Goal: Transaction & Acquisition: Purchase product/service

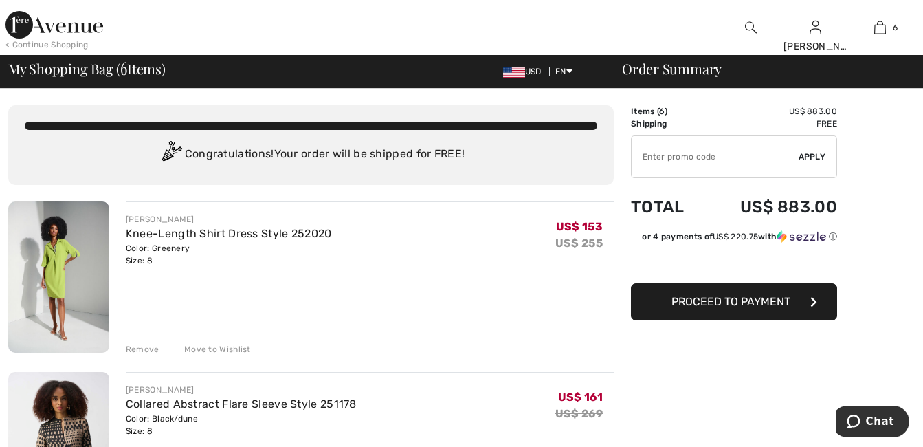
click at [140, 349] on div "Remove" at bounding box center [143, 349] width 34 height 12
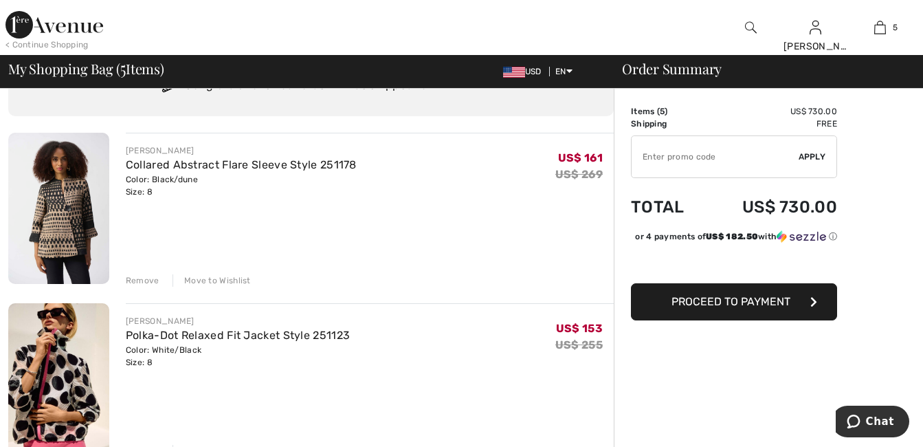
scroll to position [206, 0]
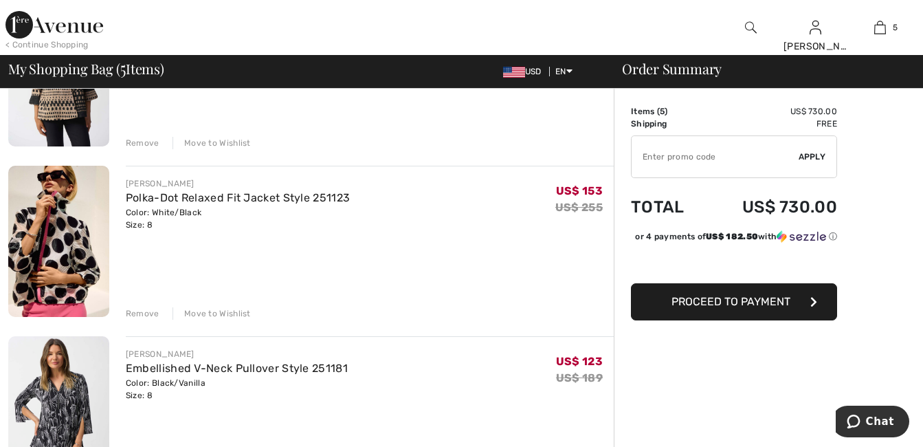
click at [127, 313] on div "Remove" at bounding box center [143, 313] width 34 height 12
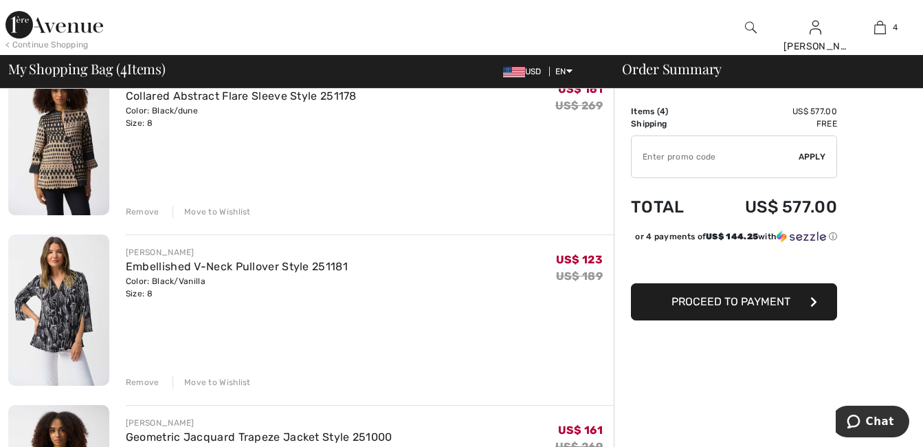
scroll to position [0, 0]
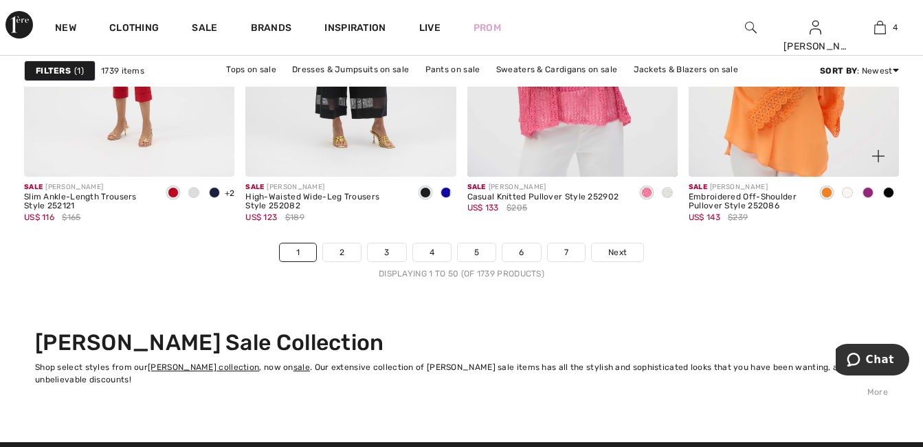
scroll to position [6048, 0]
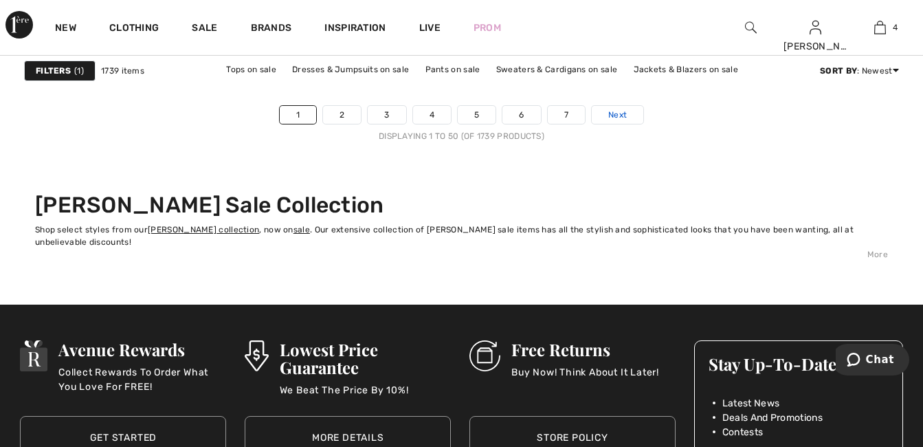
click at [610, 113] on span "Next" at bounding box center [617, 115] width 19 height 12
